Goal: Navigation & Orientation: Find specific page/section

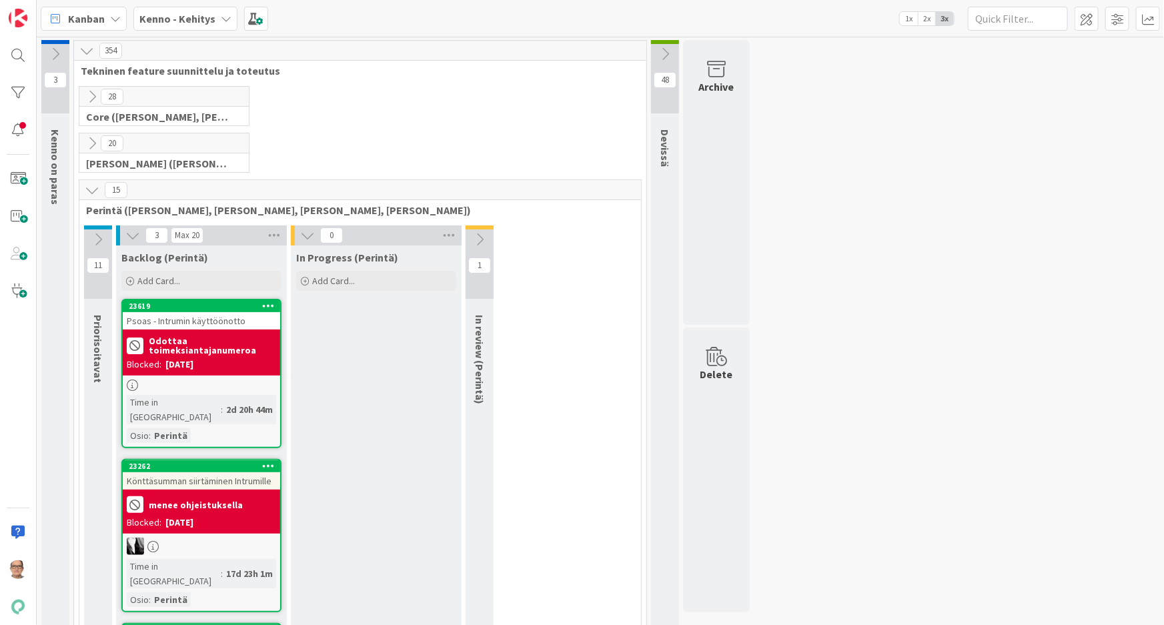
click at [226, 19] on icon at bounding box center [226, 18] width 11 height 11
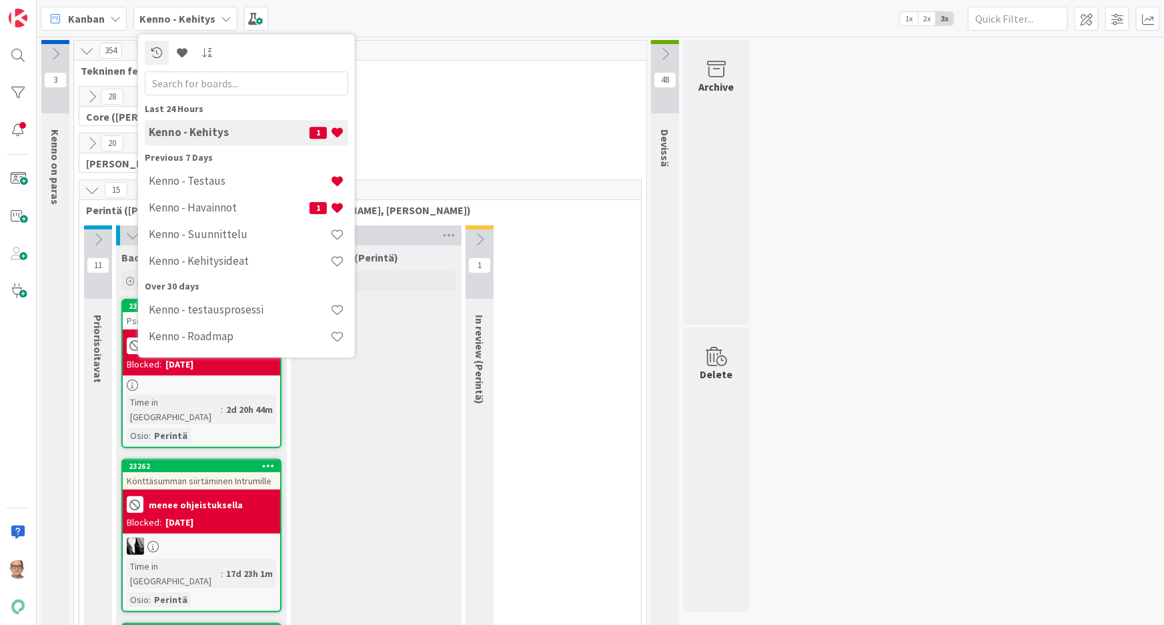
click at [260, 177] on h4 "Kenno - Testaus" at bounding box center [239, 180] width 181 height 13
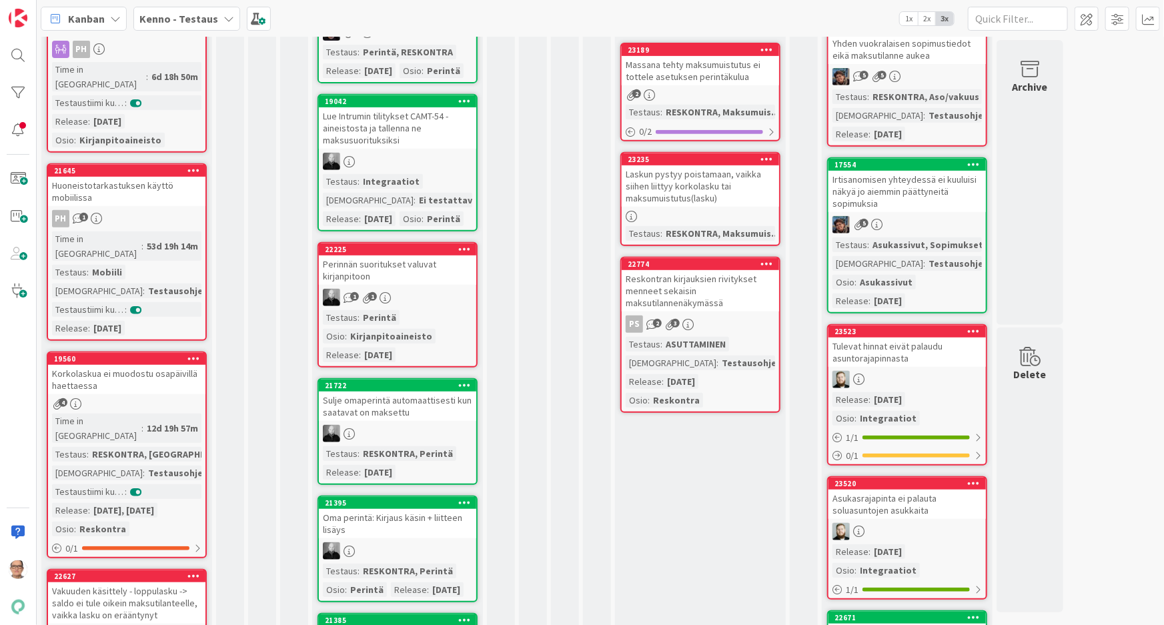
scroll to position [303, 0]
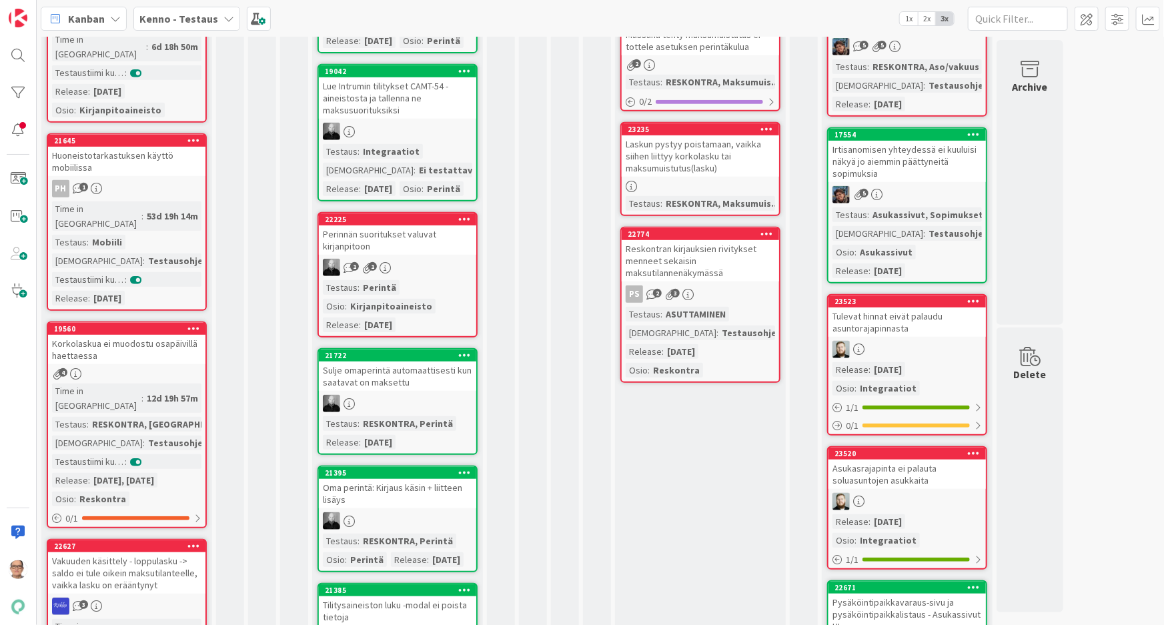
click at [415, 276] on div "1 1" at bounding box center [397, 267] width 157 height 17
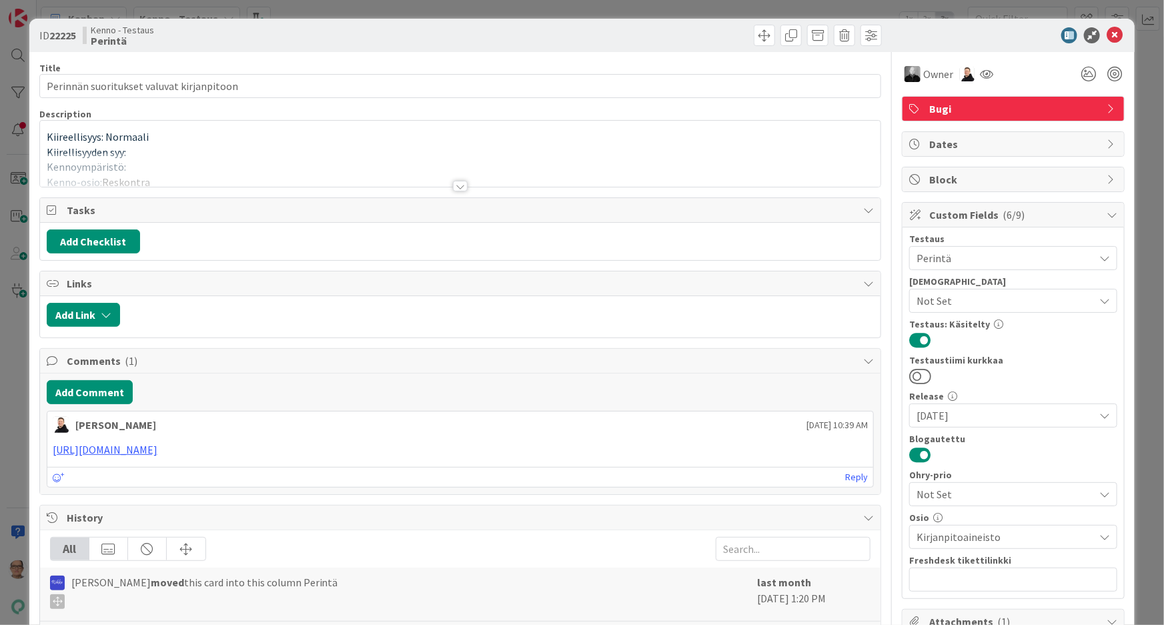
click at [453, 187] on div at bounding box center [460, 186] width 15 height 11
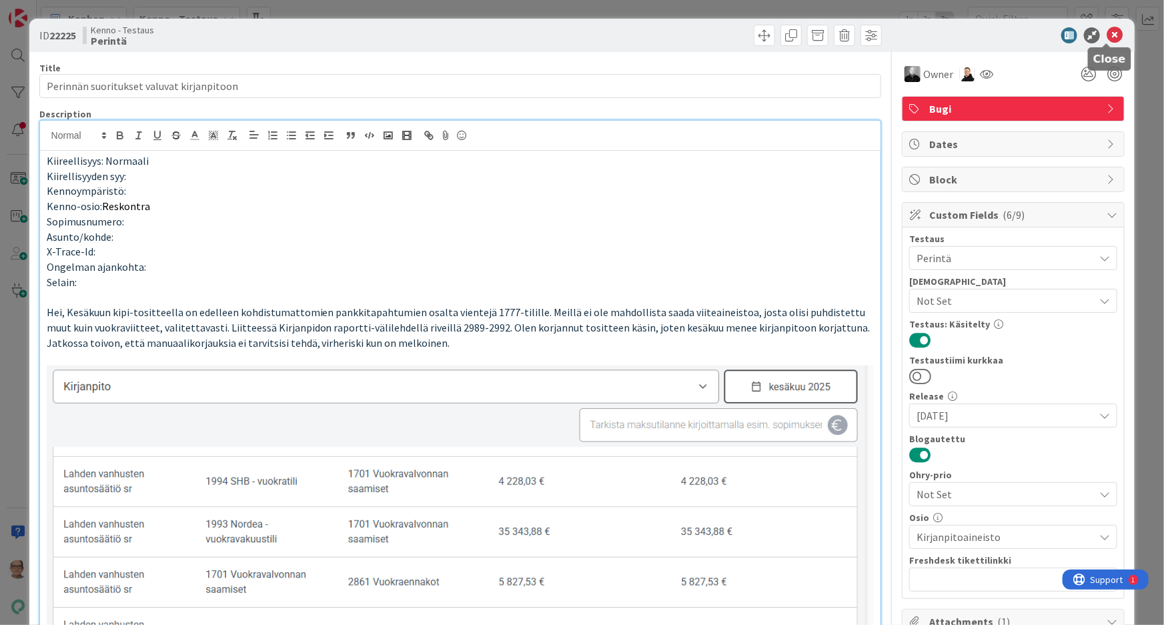
click at [1107, 37] on icon at bounding box center [1114, 35] width 16 height 16
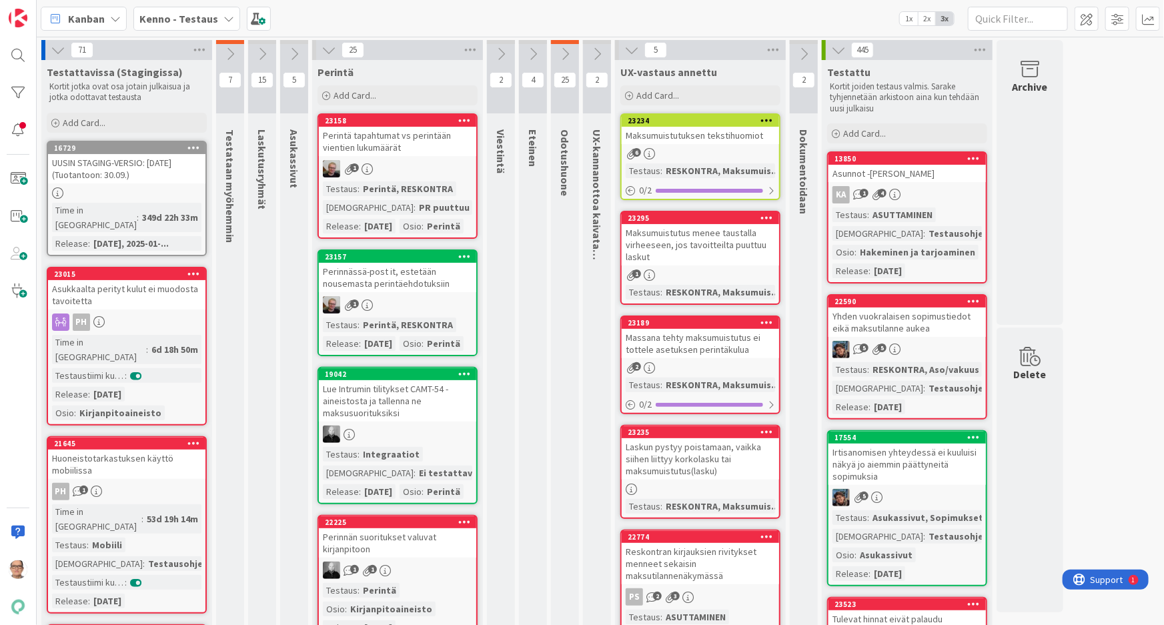
click at [327, 49] on icon at bounding box center [328, 50] width 15 height 15
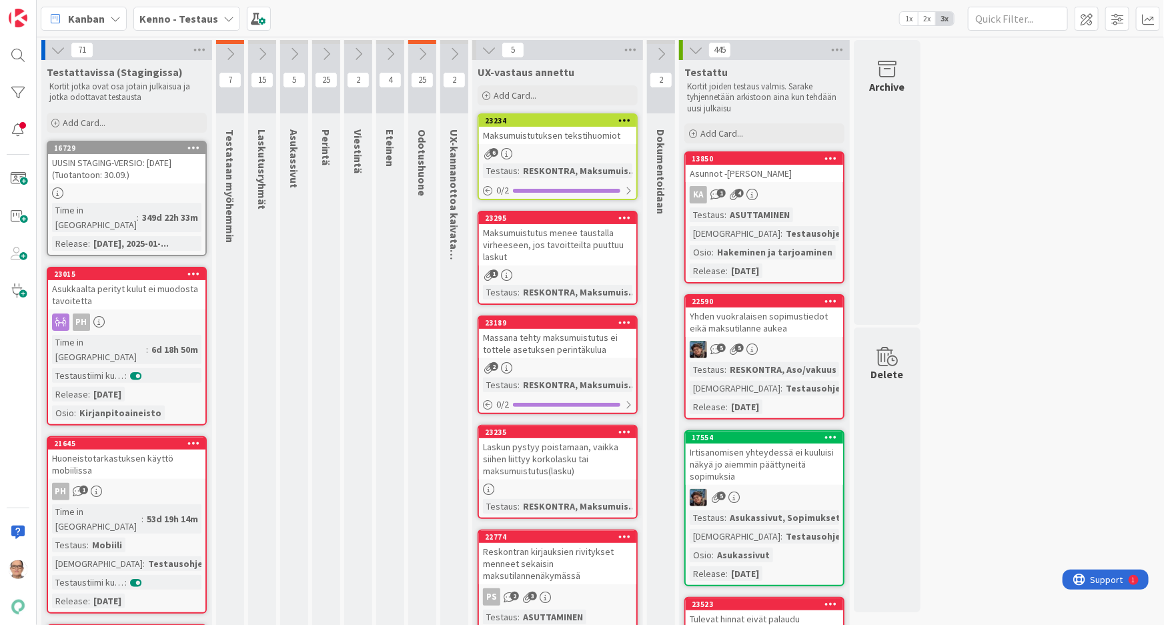
click at [425, 50] on icon at bounding box center [422, 54] width 15 height 15
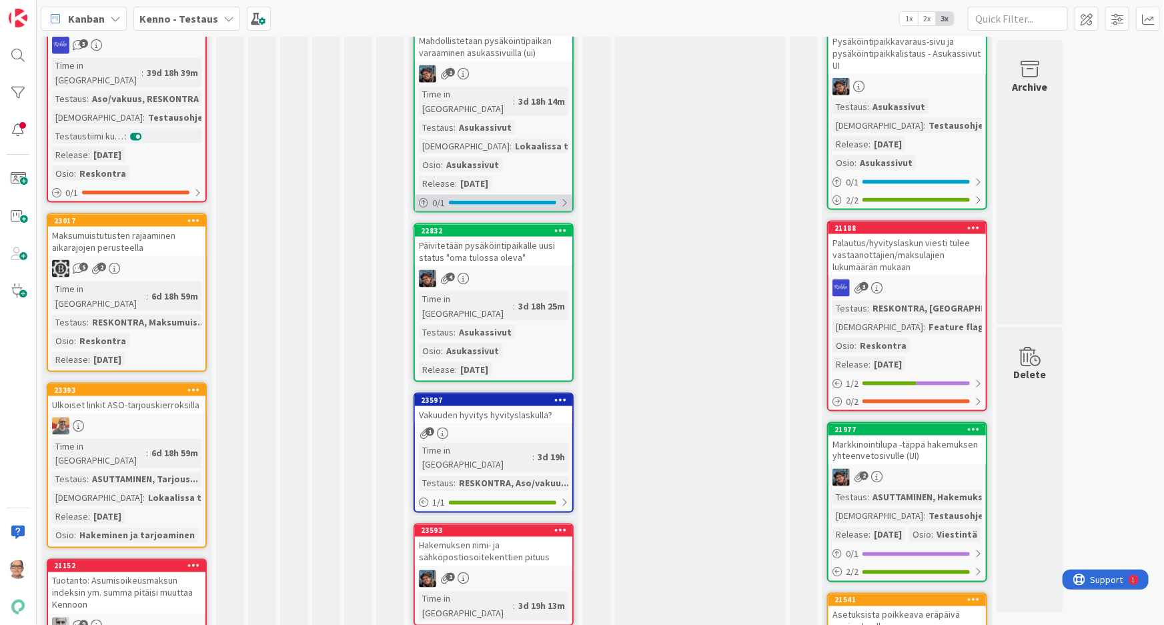
scroll to position [909, 0]
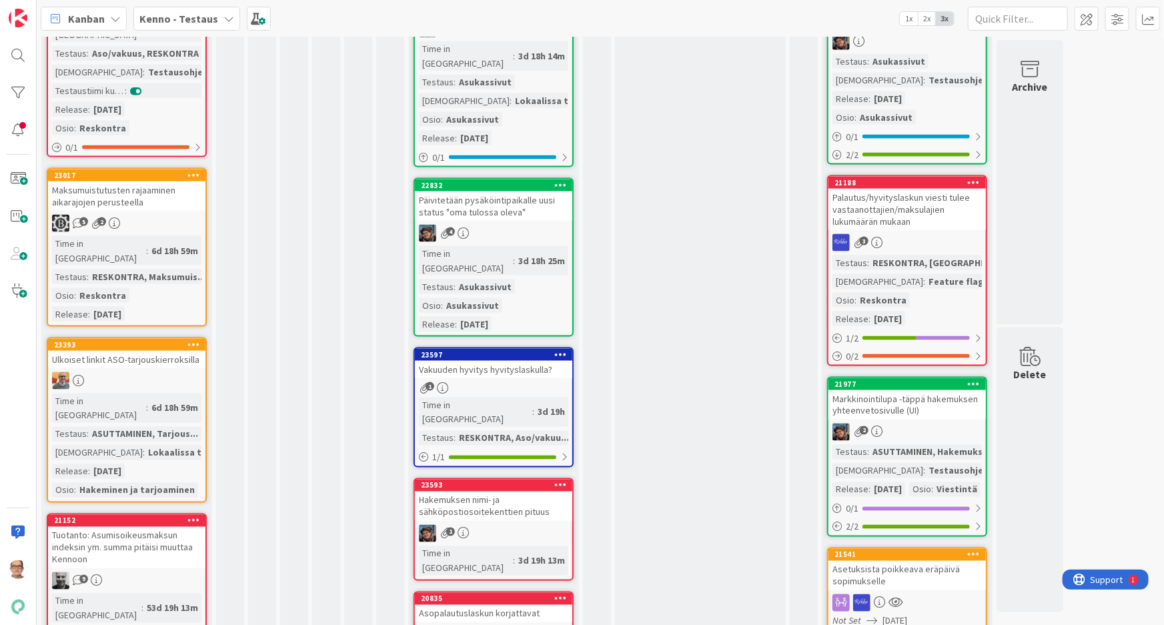
click at [502, 382] on div "1" at bounding box center [493, 387] width 157 height 11
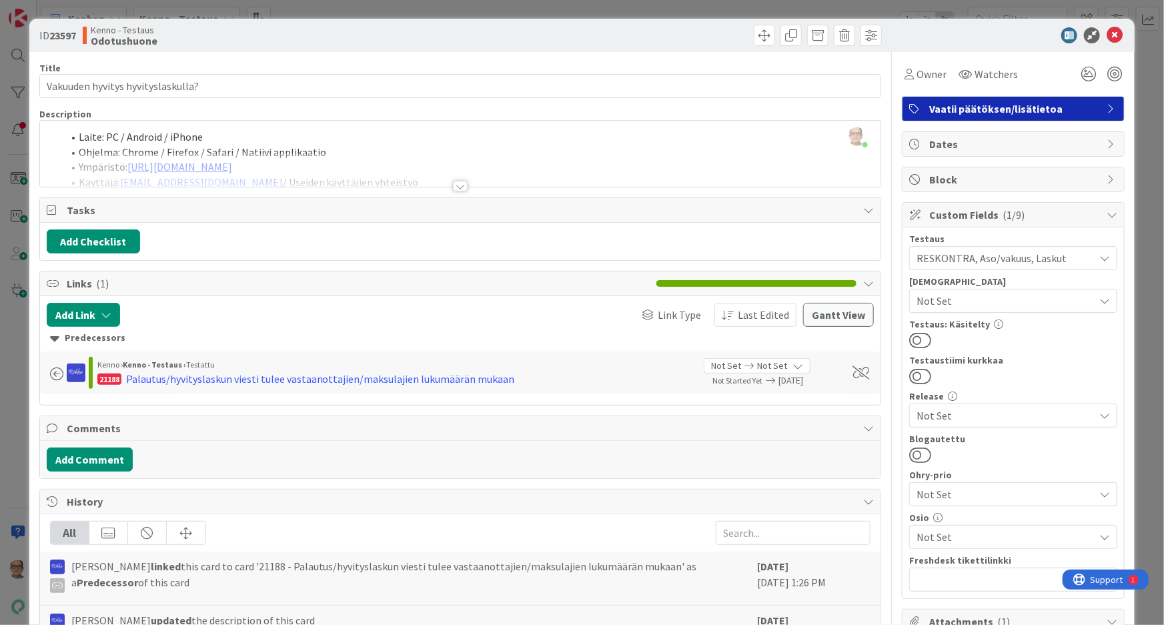
click at [454, 181] on div at bounding box center [460, 186] width 15 height 11
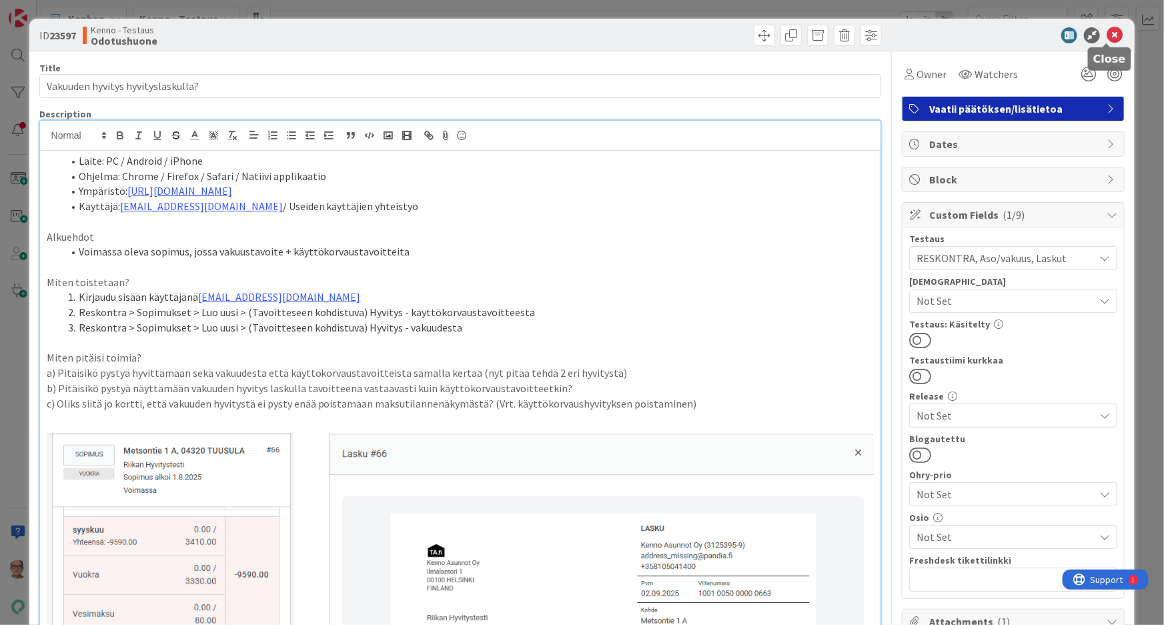
click at [1106, 31] on icon at bounding box center [1114, 35] width 16 height 16
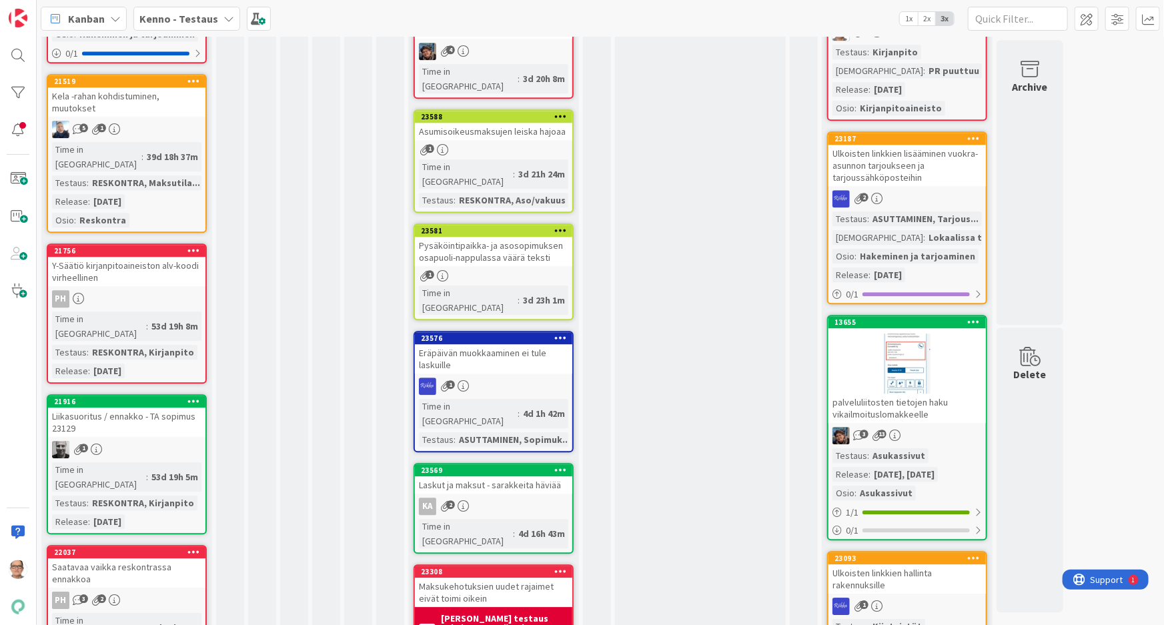
click at [480, 614] on b "[PERSON_NAME] testaus vahvistaa, että onko tämäkin korjaantunut tehtyjen muutos…" at bounding box center [504, 632] width 127 height 37
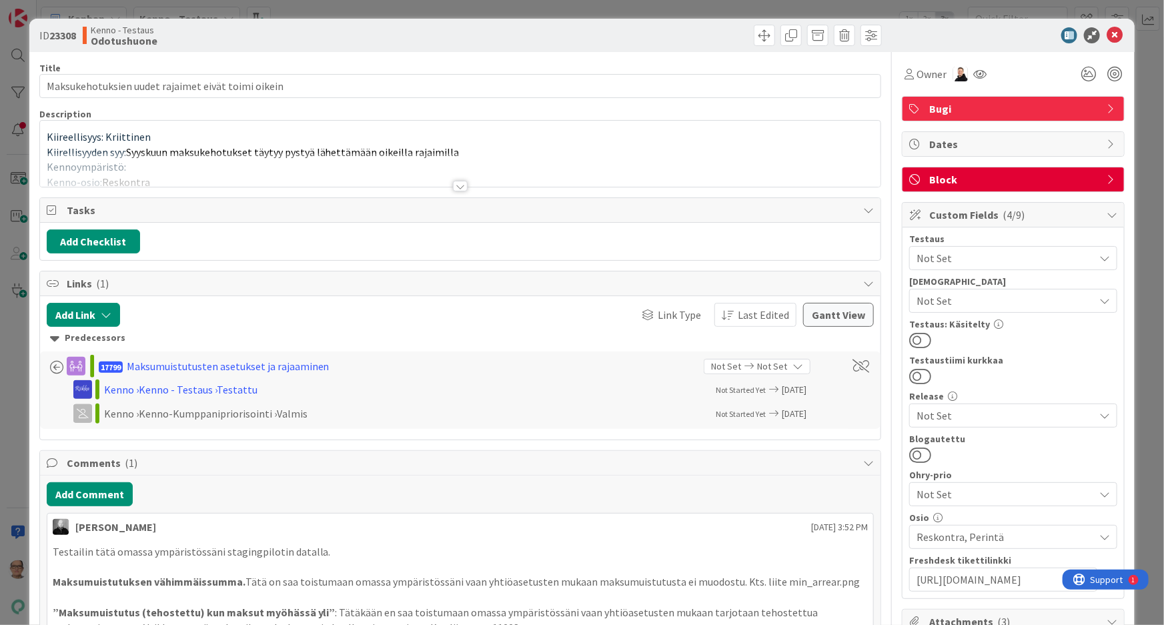
click at [453, 183] on div at bounding box center [460, 186] width 15 height 11
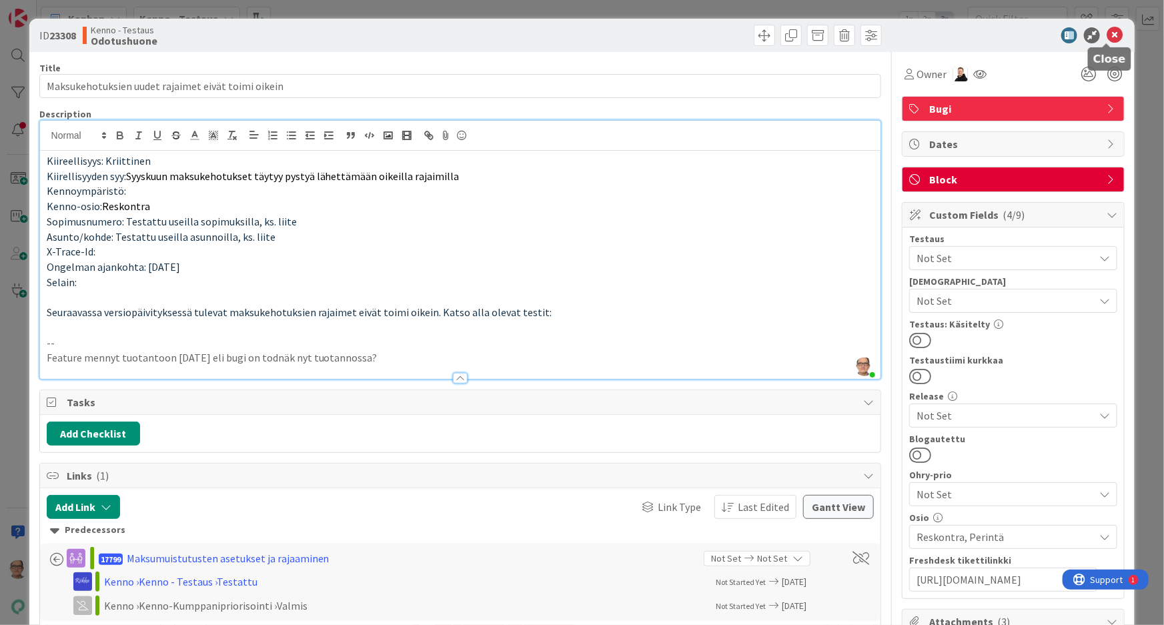
click at [1106, 36] on icon at bounding box center [1114, 35] width 16 height 16
